Goal: Task Accomplishment & Management: Manage account settings

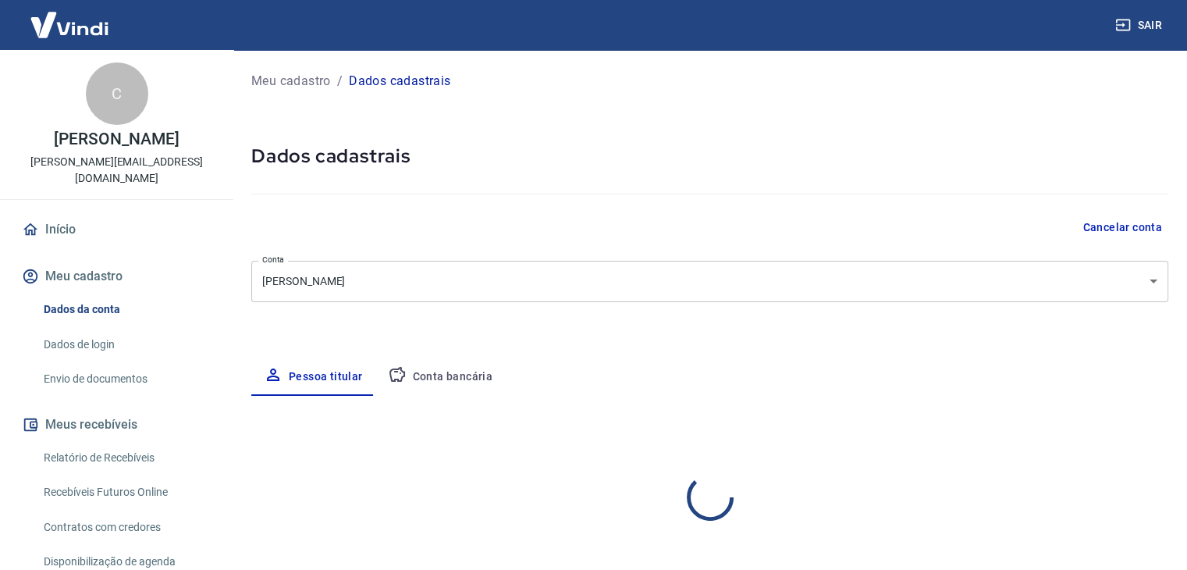
select select "SP"
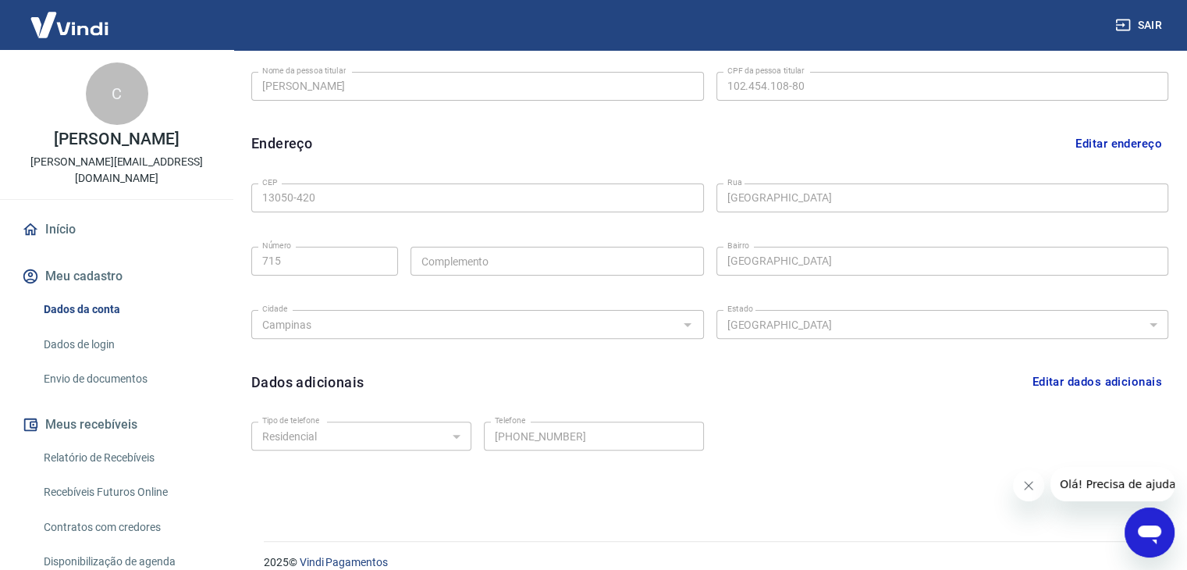
scroll to position [429, 0]
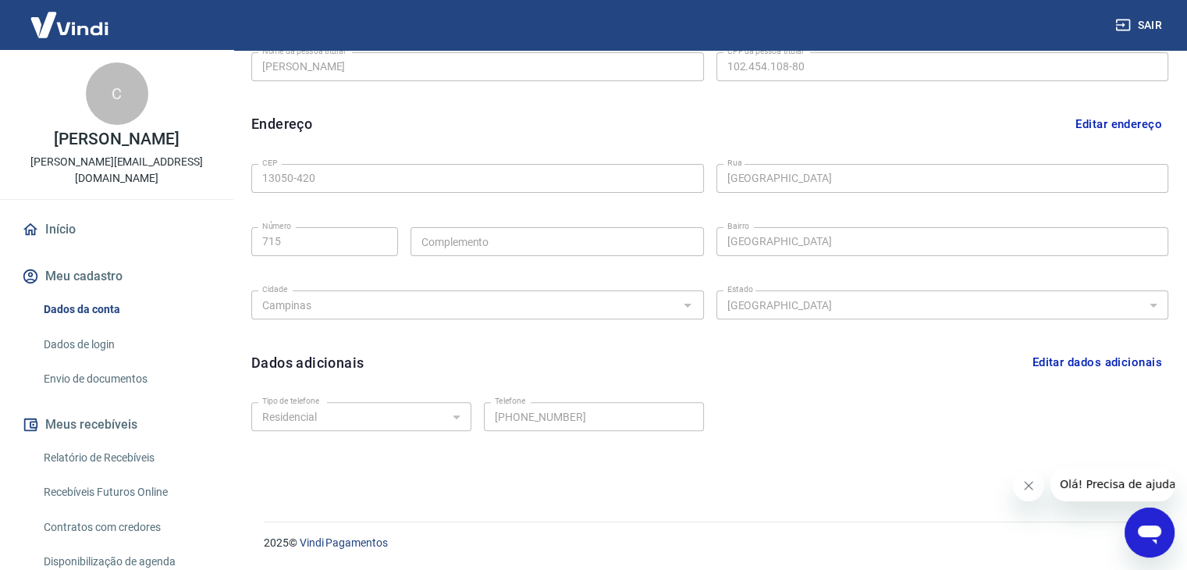
click at [1063, 359] on button "Editar dados adicionais" at bounding box center [1097, 362] width 143 height 30
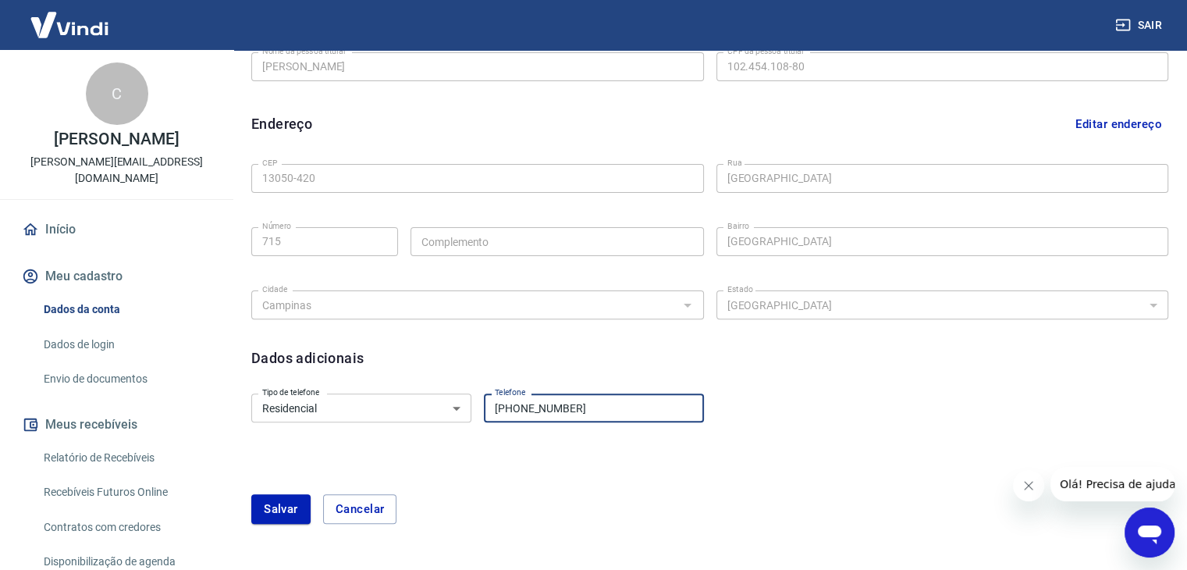
drag, startPoint x: 543, startPoint y: 404, endPoint x: 586, endPoint y: 402, distance: 43.0
click at [586, 402] on input "[PHONE_NUMBER]" at bounding box center [594, 407] width 220 height 29
type input "[PHONE_NUMBER]"
click at [269, 514] on button "Salvar" at bounding box center [280, 509] width 59 height 30
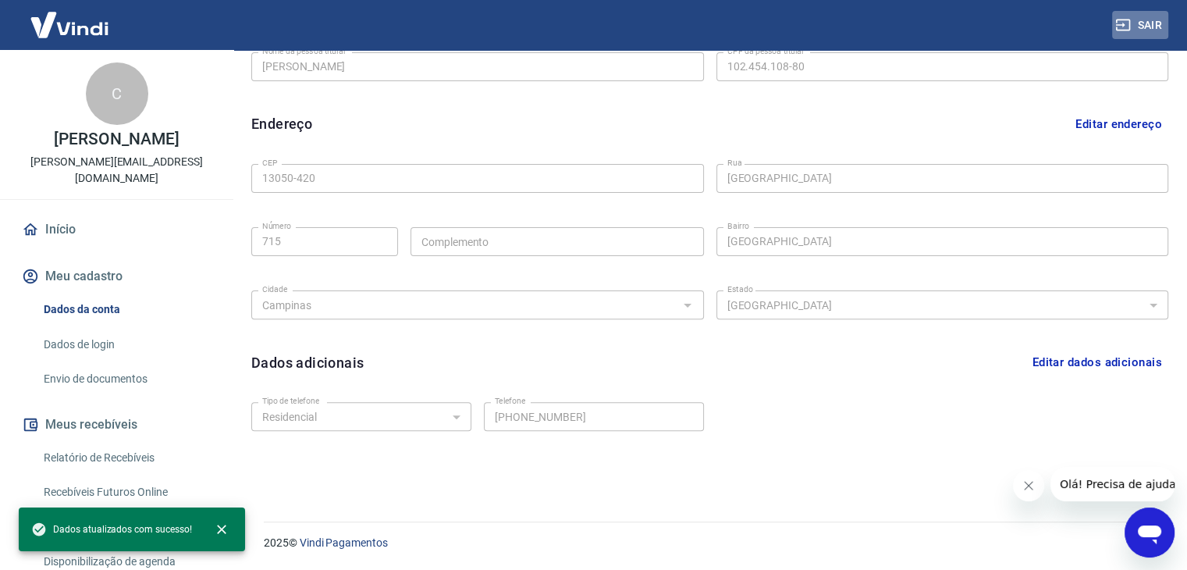
click at [1134, 20] on button "Sair" at bounding box center [1140, 25] width 56 height 29
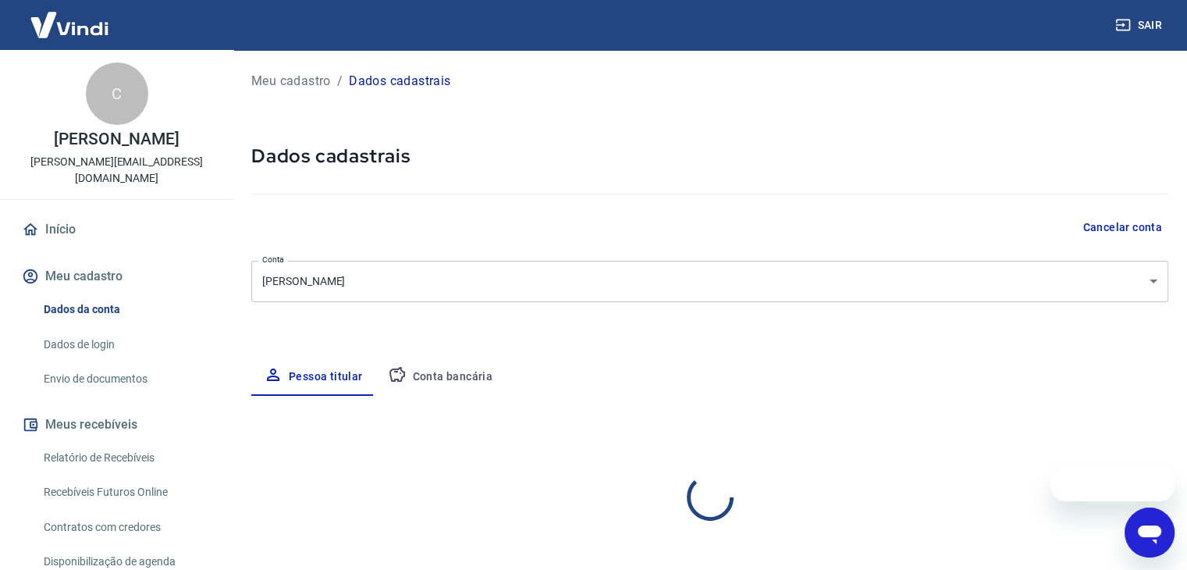
select select "SP"
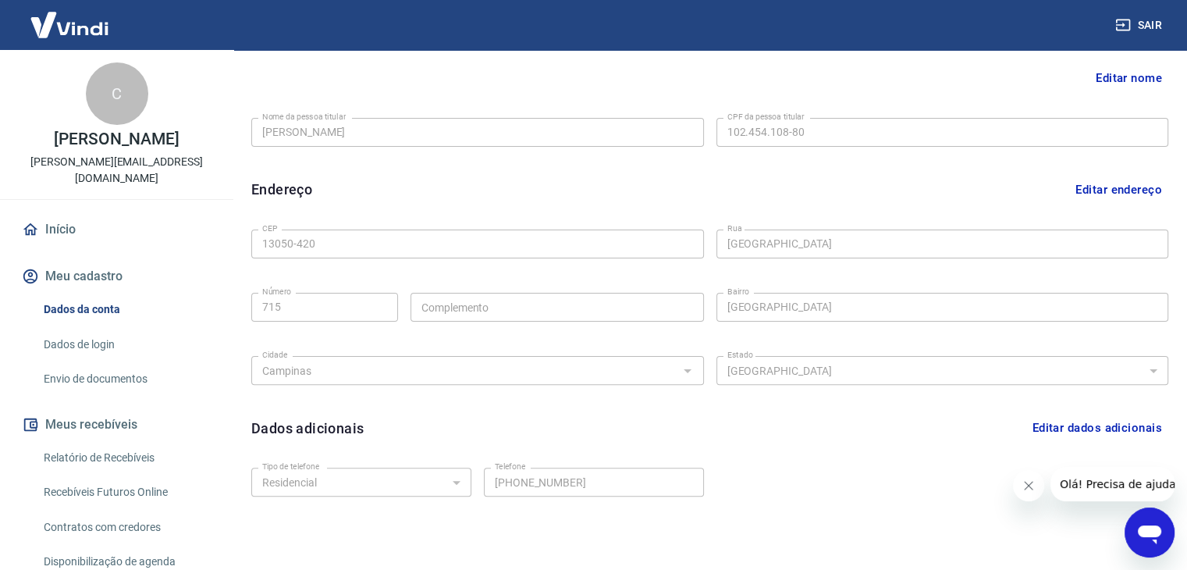
scroll to position [429, 0]
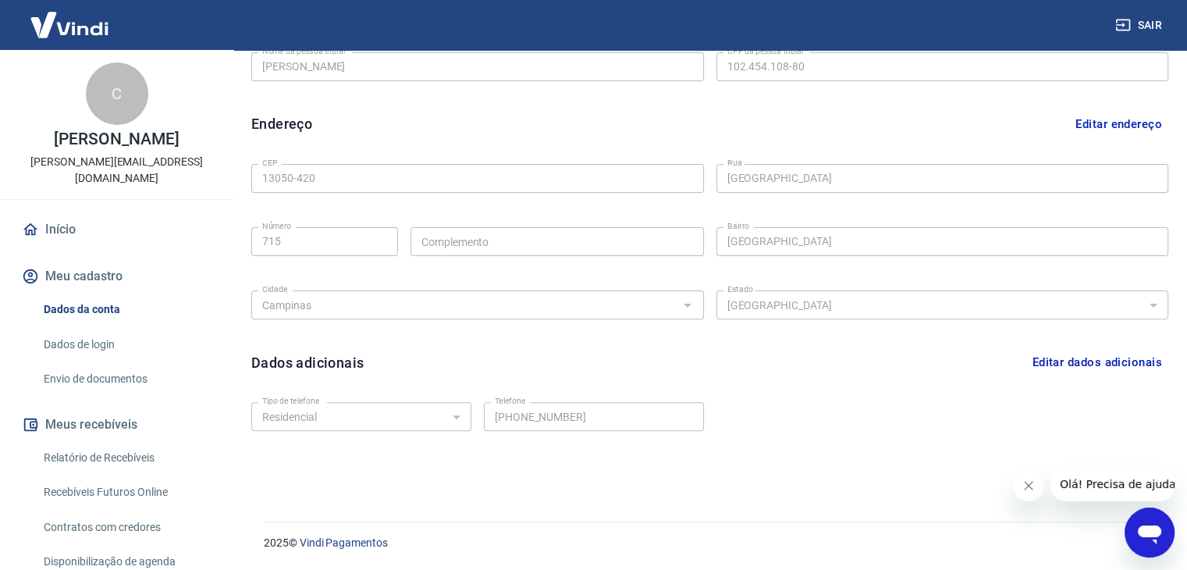
click at [110, 329] on link "Dados de login" at bounding box center [125, 345] width 177 height 32
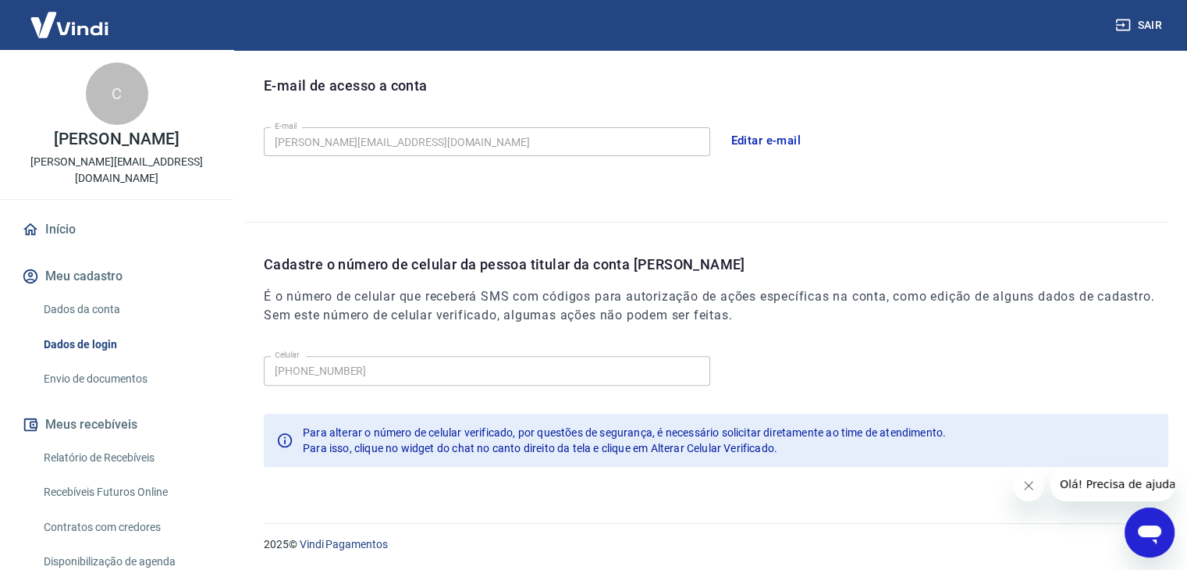
scroll to position [429, 0]
click at [91, 294] on link "Dados da conta" at bounding box center [125, 310] width 177 height 32
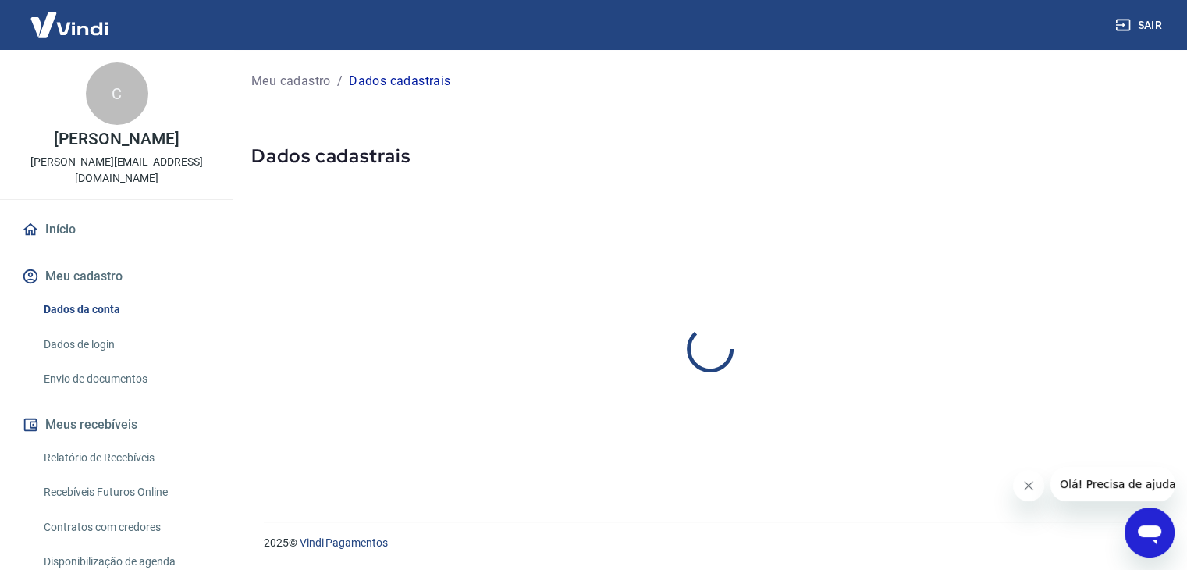
select select "SP"
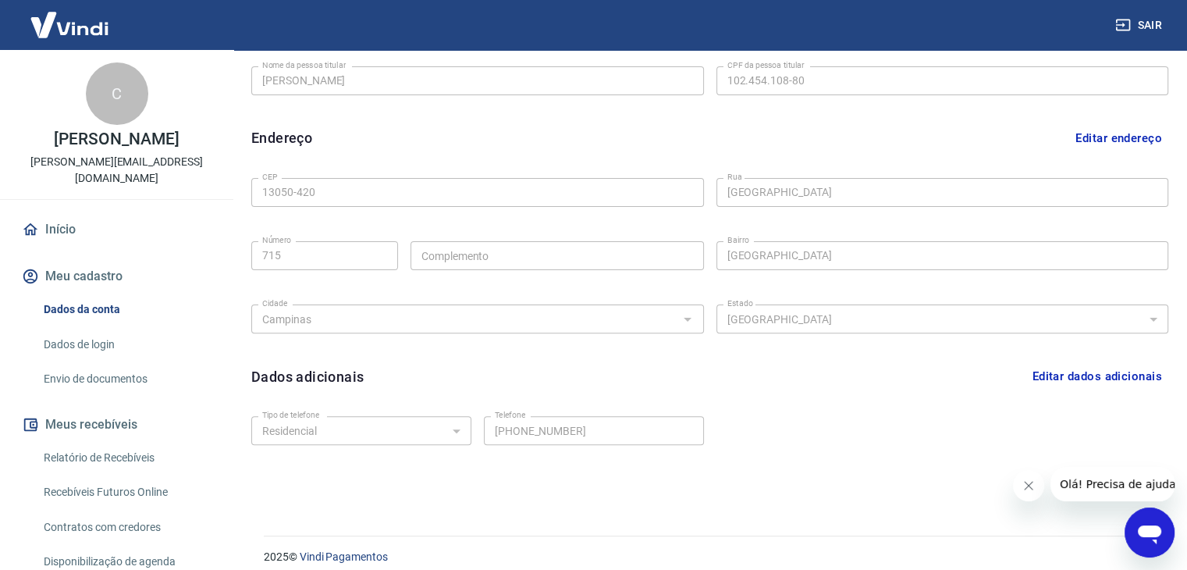
scroll to position [429, 0]
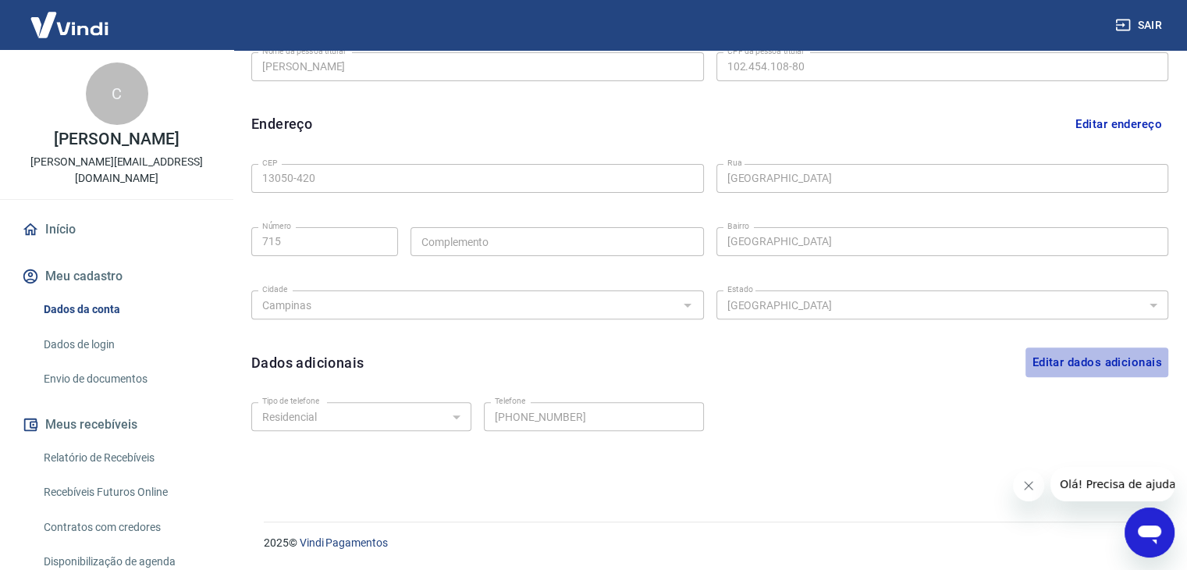
click at [1083, 363] on button "Editar dados adicionais" at bounding box center [1097, 362] width 143 height 30
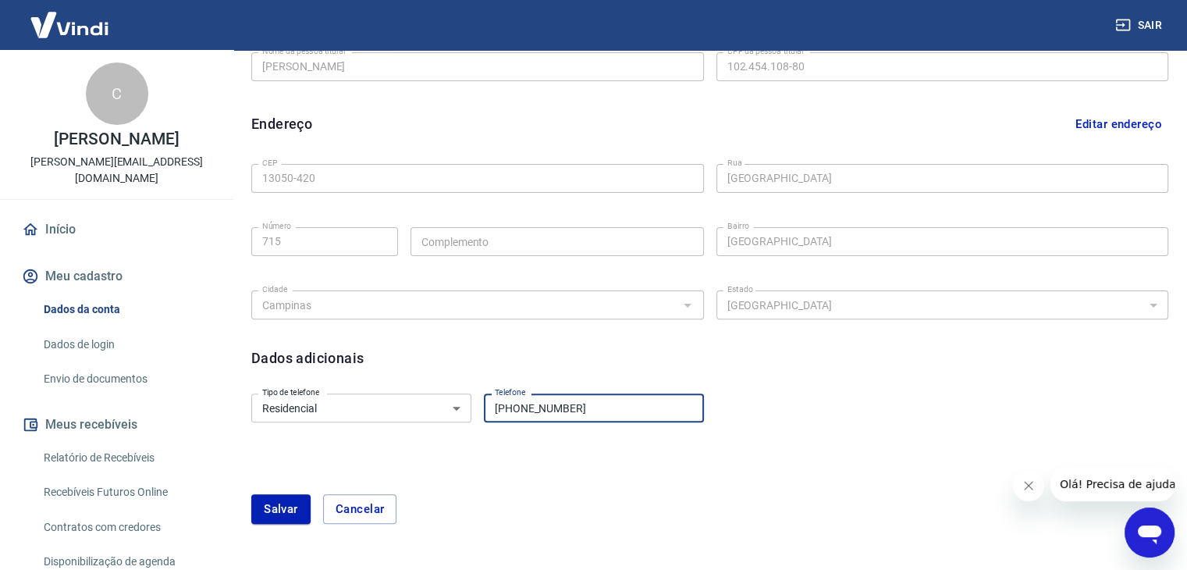
drag, startPoint x: 518, startPoint y: 412, endPoint x: 613, endPoint y: 400, distance: 95.2
click at [613, 400] on input "[PHONE_NUMBER]" at bounding box center [594, 407] width 220 height 29
type input "[PHONE_NUMBER]"
click at [440, 460] on form "Tipo de telefone Residencial Comercial Tipo de telefone Telefone (19) 98364-059…" at bounding box center [709, 464] width 917 height 155
drag, startPoint x: 359, startPoint y: 513, endPoint x: 356, endPoint y: 505, distance: 8.4
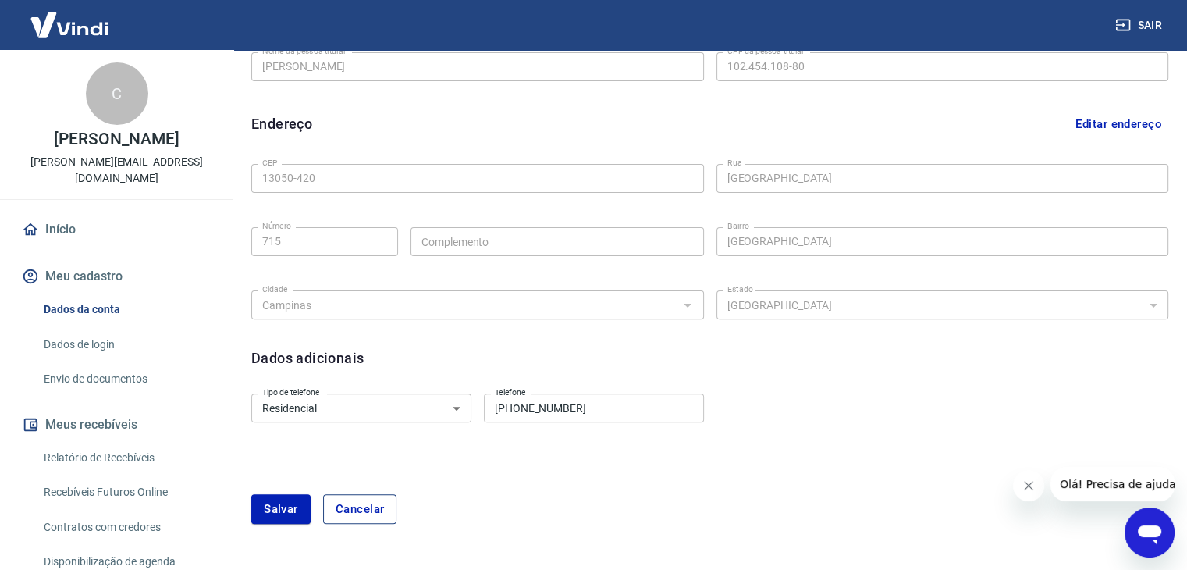
click at [359, 511] on button "Cancelar" at bounding box center [360, 509] width 74 height 30
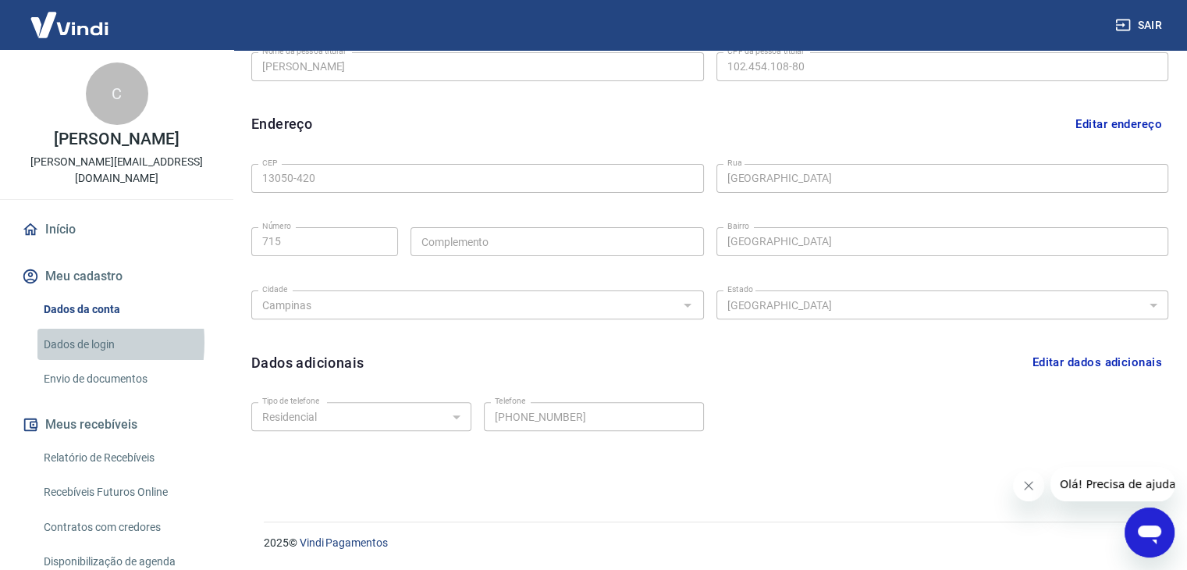
click at [52, 329] on link "Dados de login" at bounding box center [125, 345] width 177 height 32
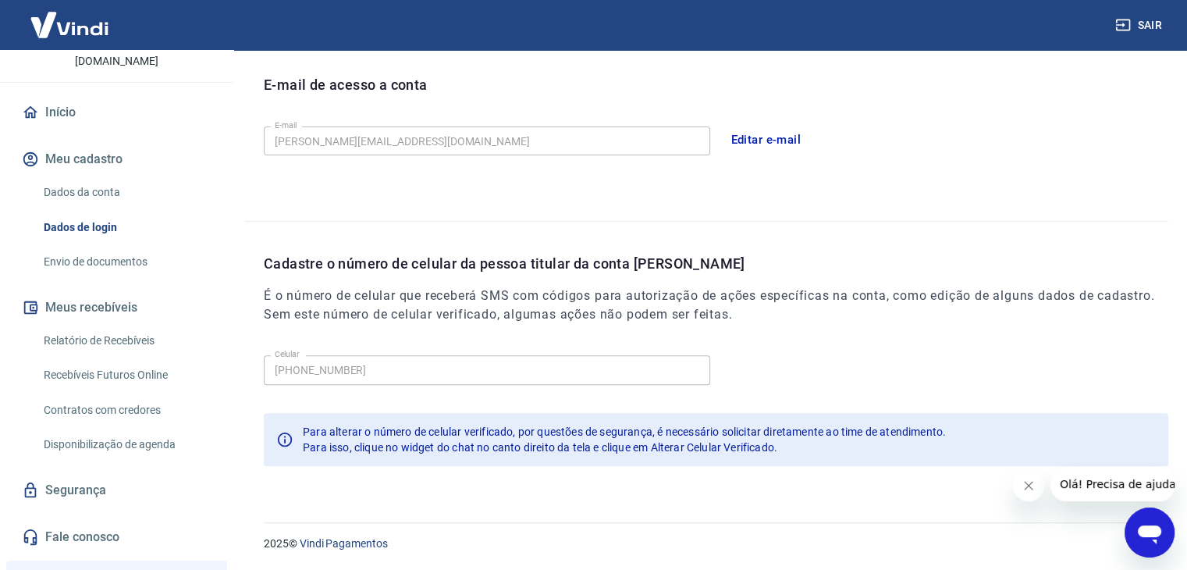
scroll to position [274, 0]
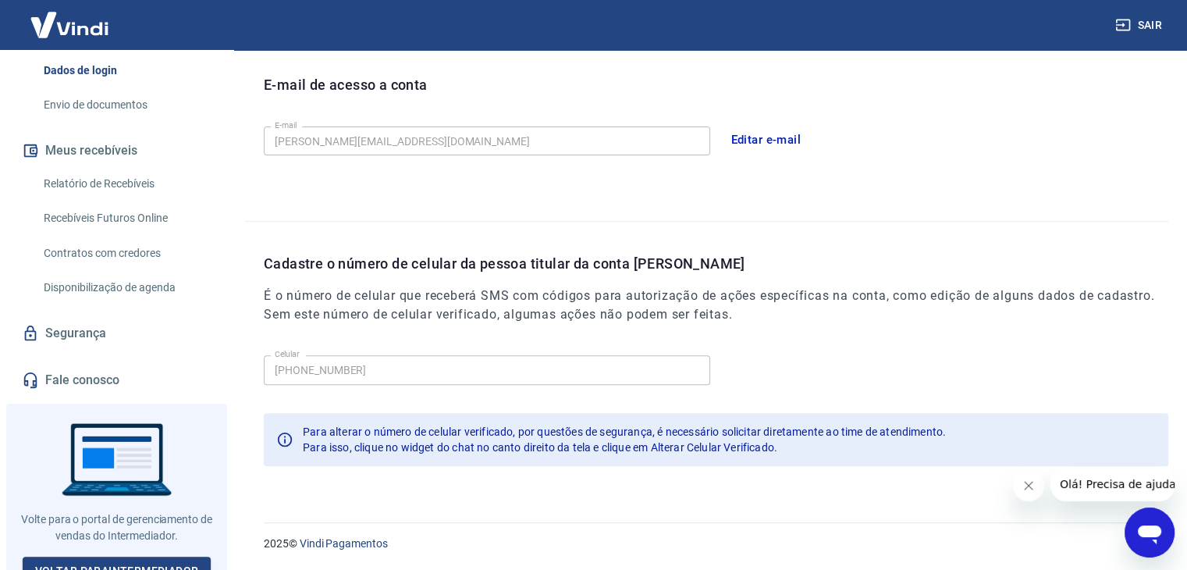
click at [1148, 23] on button "Sair" at bounding box center [1140, 25] width 56 height 29
